Goal: Check status: Check status

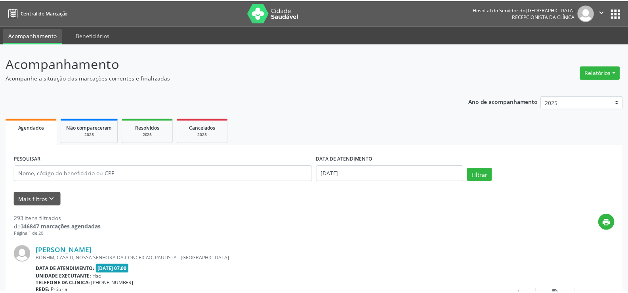
scroll to position [102, 0]
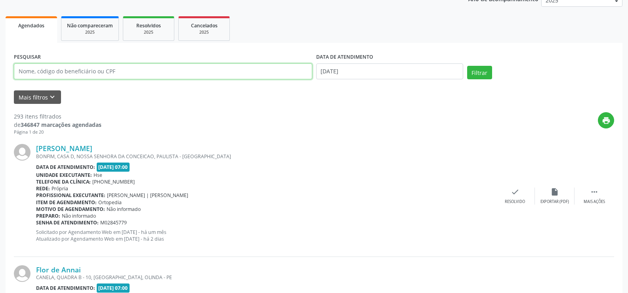
click at [101, 76] on input "text" at bounding box center [163, 71] width 298 height 16
paste input "10807444474"
type input "10807444474"
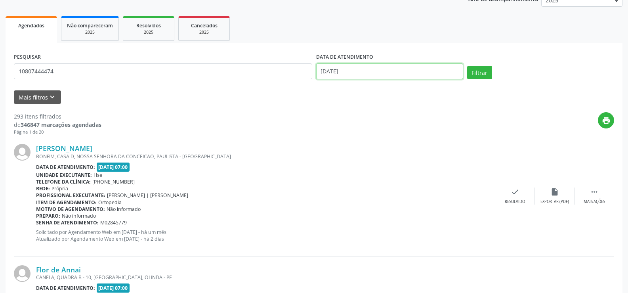
click at [327, 70] on input "[DATE]" at bounding box center [389, 71] width 147 height 16
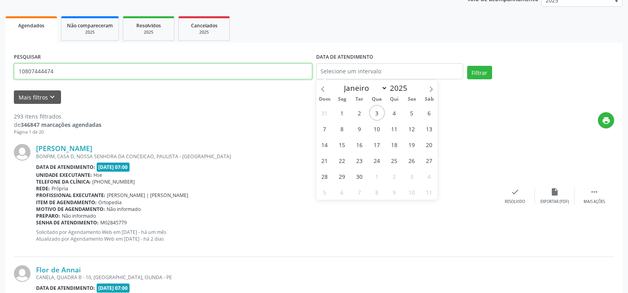
click at [84, 77] on input "10807444474" at bounding box center [163, 71] width 298 height 16
paste input "[PERSON_NAME]"
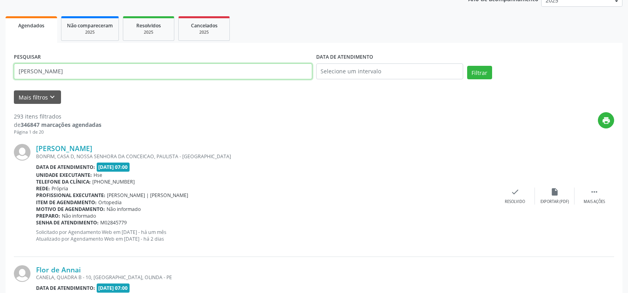
type input "[PERSON_NAME]"
click at [467, 66] on button "Filtrar" at bounding box center [479, 72] width 25 height 13
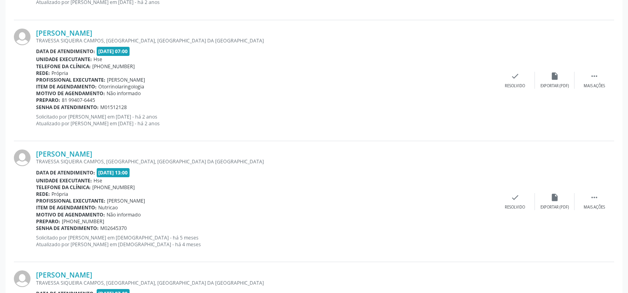
scroll to position [436, 0]
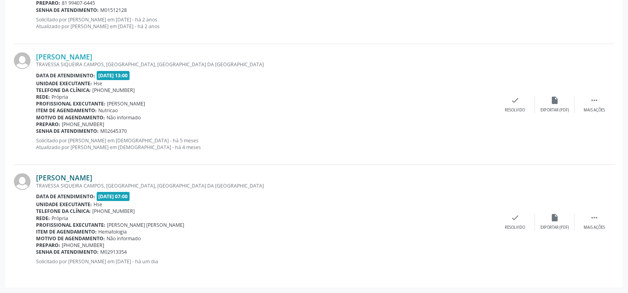
click at [92, 179] on link "[PERSON_NAME]" at bounding box center [64, 177] width 56 height 9
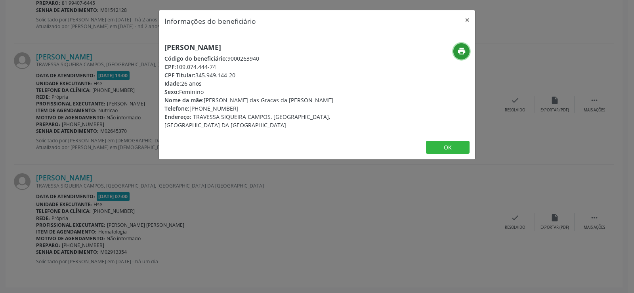
click at [456, 52] on button "print" at bounding box center [461, 51] width 16 height 16
click at [111, 192] on div "Informações do beneficiário × [PERSON_NAME] Código do beneficiário: 9000263940 …" at bounding box center [317, 146] width 634 height 293
